Goal: Connect with others

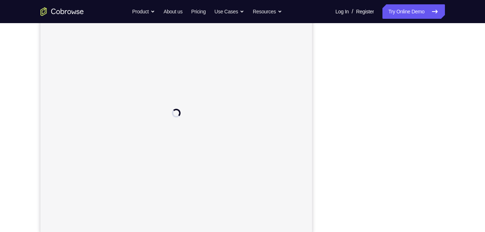
scroll to position [101, 0]
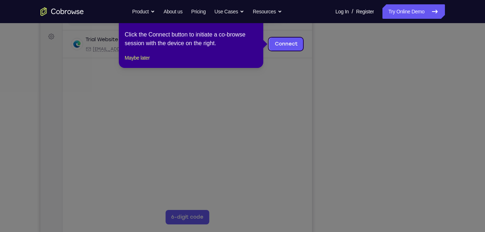
click at [398, 117] on icon at bounding box center [245, 116] width 490 height 232
click at [299, 47] on link "Connect" at bounding box center [286, 44] width 34 height 13
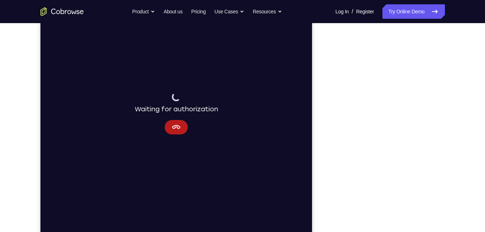
click at [462, 162] on div "Your Support Agent Your Customer Web iOS Android Next Steps We’d be happy to gi…" at bounding box center [243, 160] width 462 height 476
click at [183, 114] on div "Waiting for authorization" at bounding box center [175, 103] width 83 height 22
click at [175, 127] on icon "Cancel" at bounding box center [175, 127] width 9 height 9
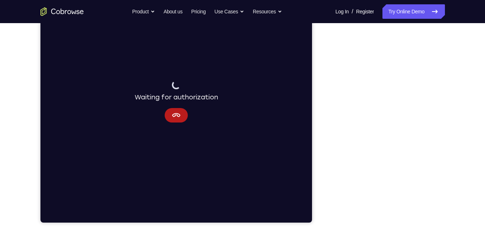
scroll to position [114, 0]
click at [179, 120] on button "Cancel" at bounding box center [175, 115] width 23 height 14
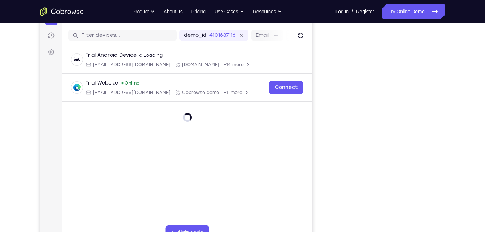
scroll to position [86, 0]
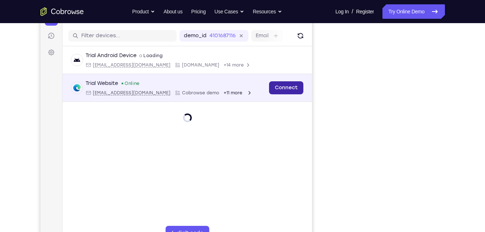
click at [296, 87] on link "Connect" at bounding box center [286, 87] width 34 height 13
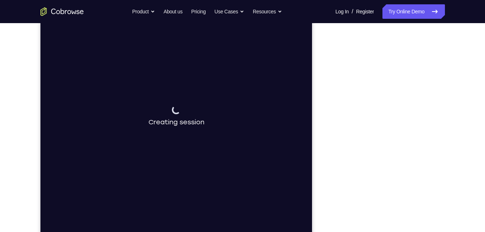
scroll to position [100, 0]
click at [182, 120] on button "Cancel" at bounding box center [175, 123] width 23 height 14
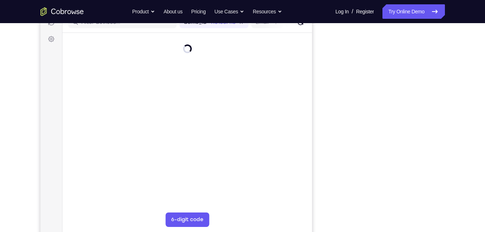
scroll to position [99, 0]
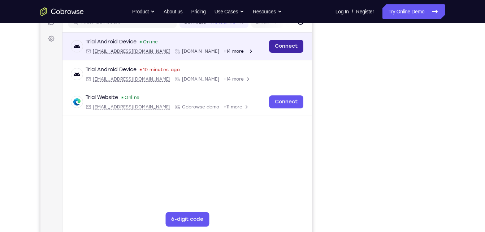
click at [292, 41] on link "Connect" at bounding box center [286, 46] width 34 height 13
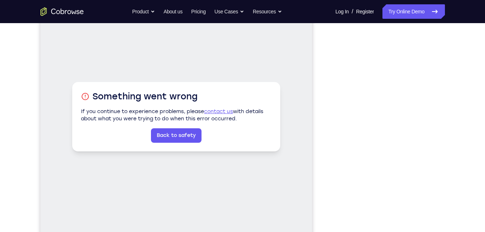
scroll to position [98, 0]
click at [180, 137] on link "Back to safety" at bounding box center [176, 136] width 51 height 14
